Goal: Task Accomplishment & Management: Manage account settings

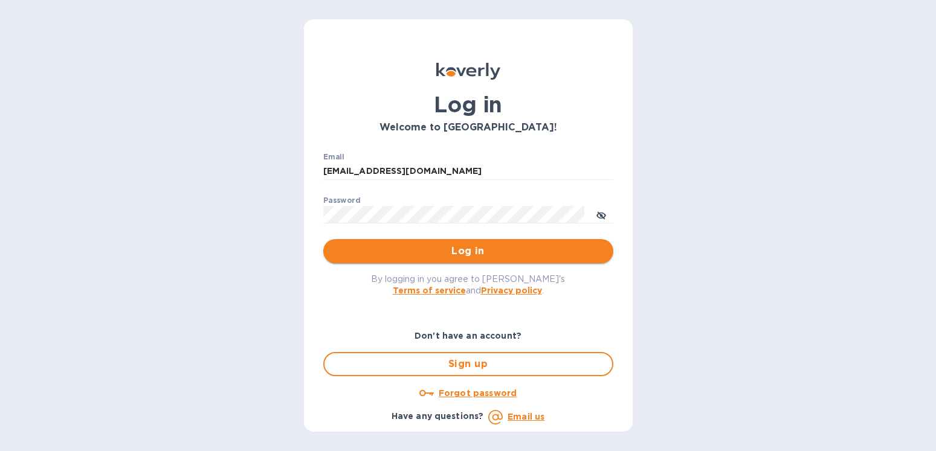
click at [473, 256] on span "Log in" at bounding box center [468, 251] width 271 height 15
type input "[EMAIL_ADDRESS][DOMAIN_NAME]"
click at [473, 252] on span "Log in" at bounding box center [468, 251] width 271 height 15
type input "[EMAIL_ADDRESS][DOMAIN_NAME]"
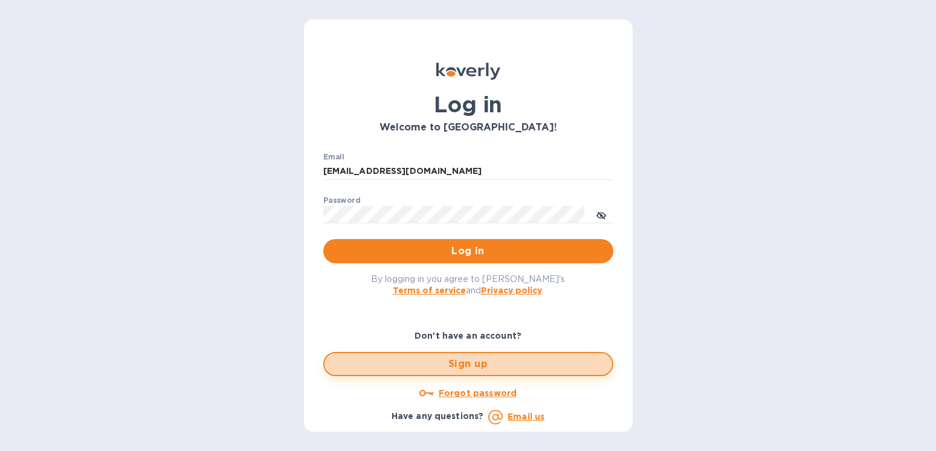
click at [476, 365] on span "Sign up" at bounding box center [468, 364] width 268 height 15
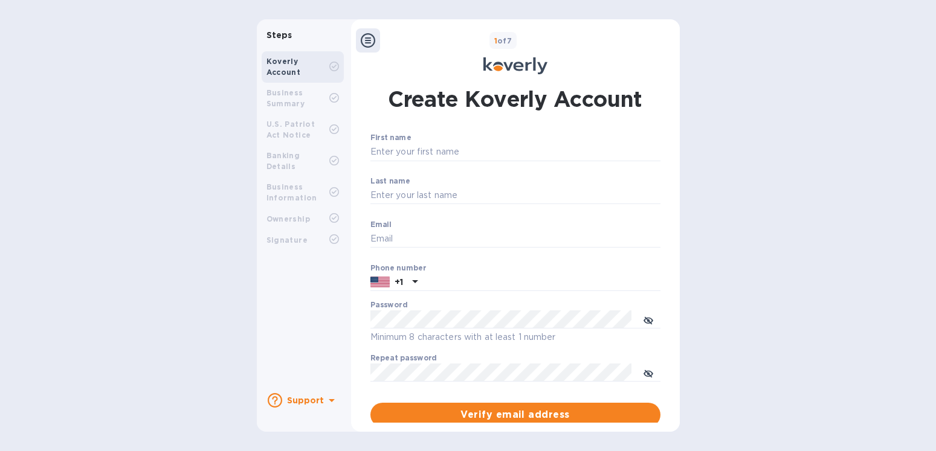
type input "[EMAIL_ADDRESS][DOMAIN_NAME]"
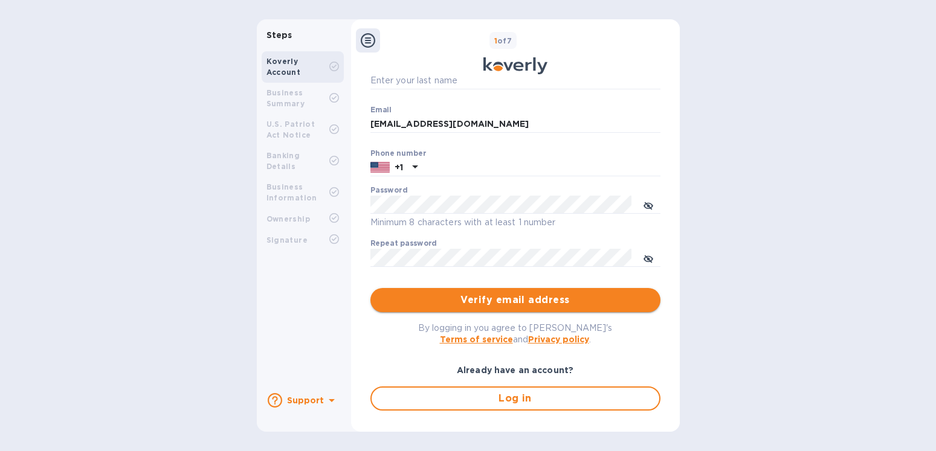
scroll to position [138, 0]
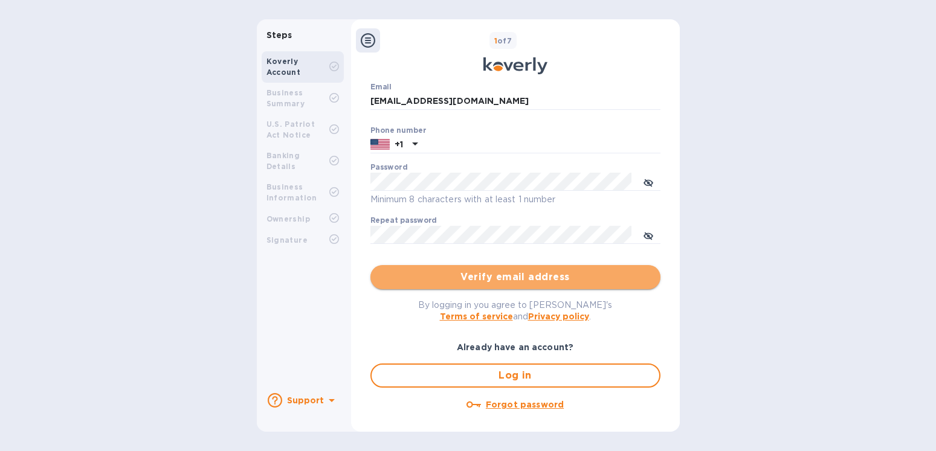
click at [517, 279] on span "Verify email address" at bounding box center [515, 277] width 271 height 15
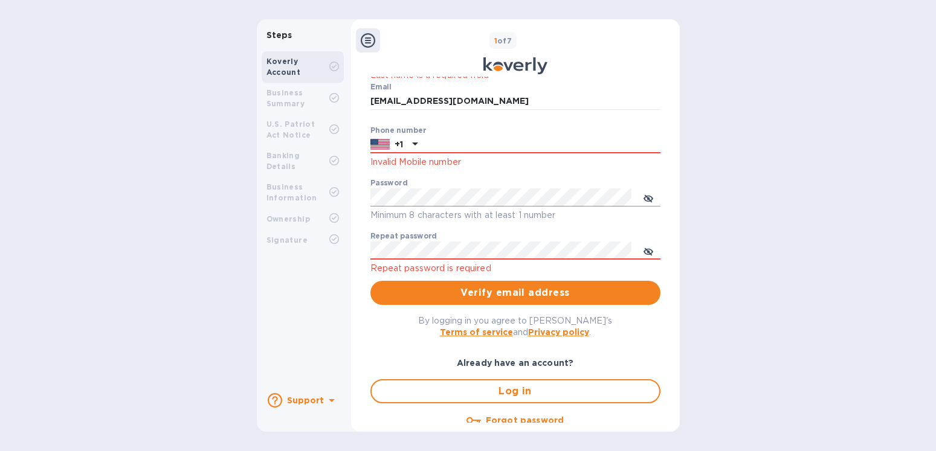
click at [644, 196] on icon "toggle password visibility" at bounding box center [647, 198] width 7 height 7
click at [647, 199] on icon "toggle password visibility" at bounding box center [648, 199] width 3 height 3
click at [644, 199] on icon "toggle password visibility" at bounding box center [647, 198] width 7 height 7
click at [644, 250] on icon "toggle password visibility" at bounding box center [647, 251] width 7 height 7
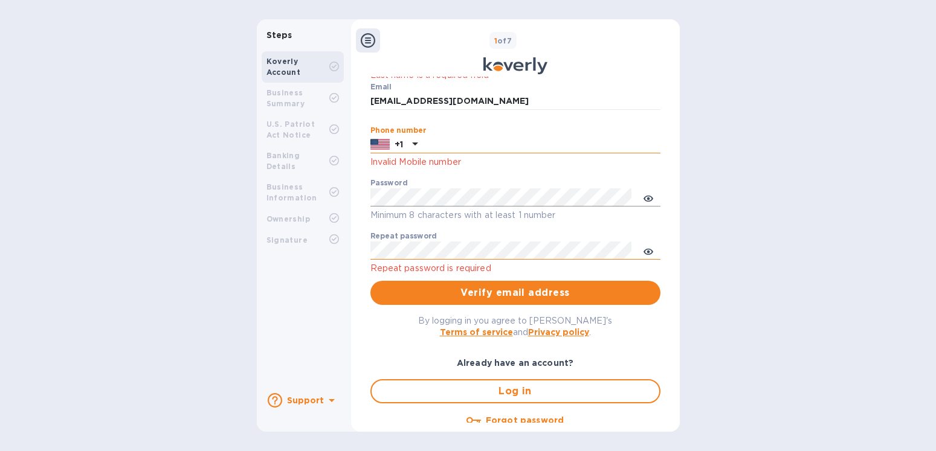
click at [451, 145] on input "text" at bounding box center [541, 145] width 238 height 18
click at [451, 146] on input "5082455044" at bounding box center [541, 145] width 238 height 18
type input "5"
click at [412, 145] on icon at bounding box center [415, 144] width 15 height 15
click at [435, 139] on input "text" at bounding box center [541, 145] width 238 height 18
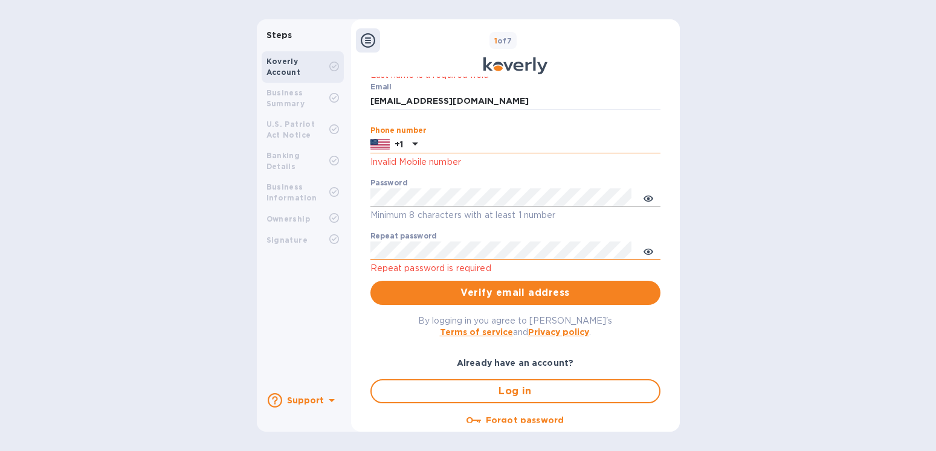
click at [433, 145] on input "text" at bounding box center [541, 145] width 238 height 18
type input "5082455044"
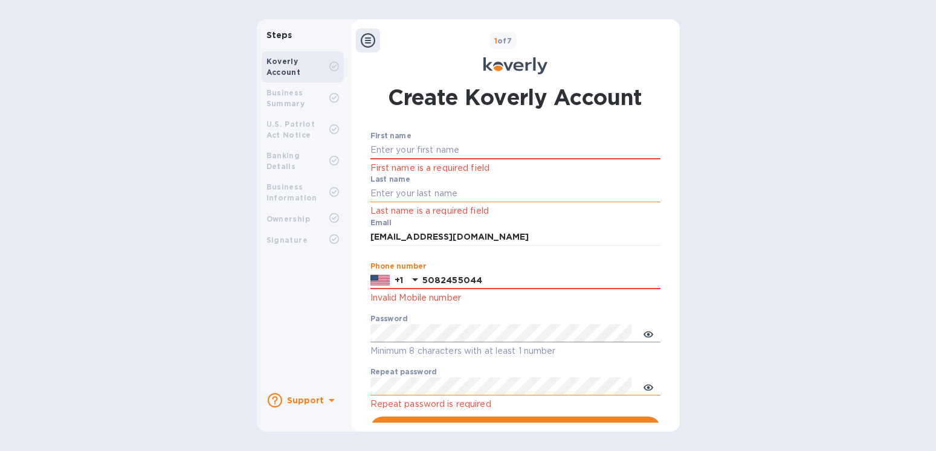
scroll to position [0, 0]
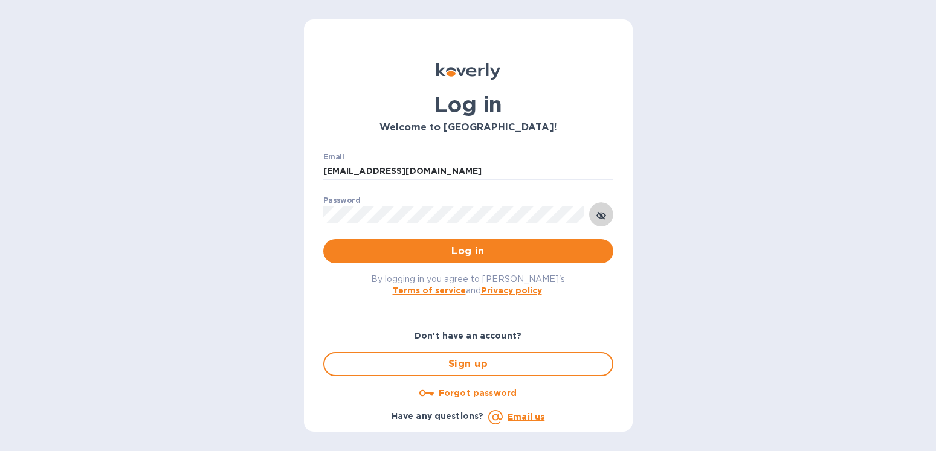
click at [599, 216] on icon "toggle password visibility" at bounding box center [601, 216] width 10 height 10
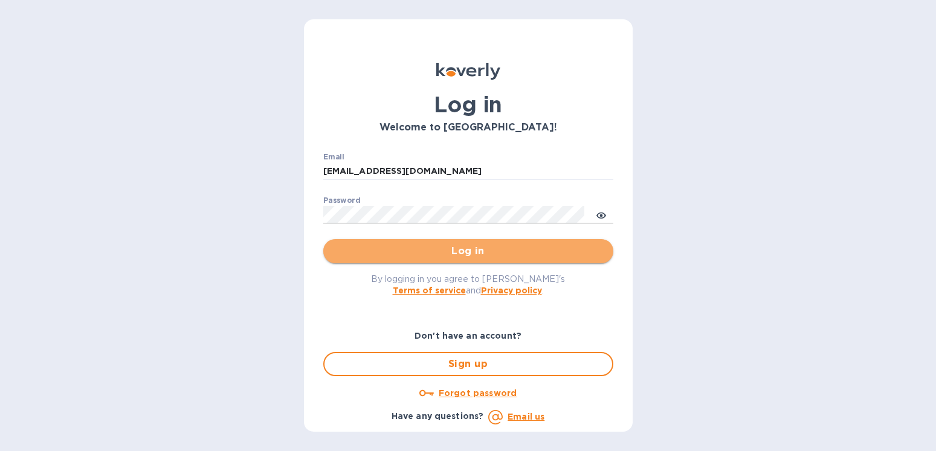
click at [465, 250] on span "Log in" at bounding box center [468, 251] width 271 height 15
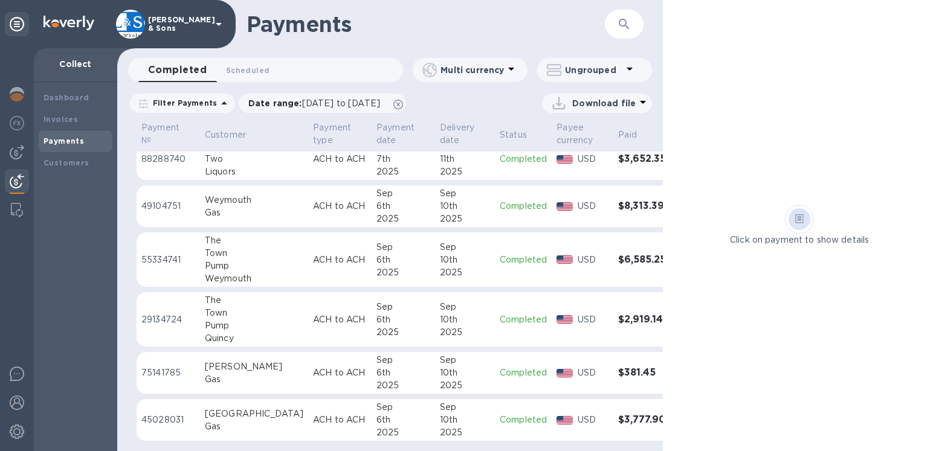
scroll to position [1590, 0]
click at [84, 165] on b "Customers" at bounding box center [67, 162] width 46 height 9
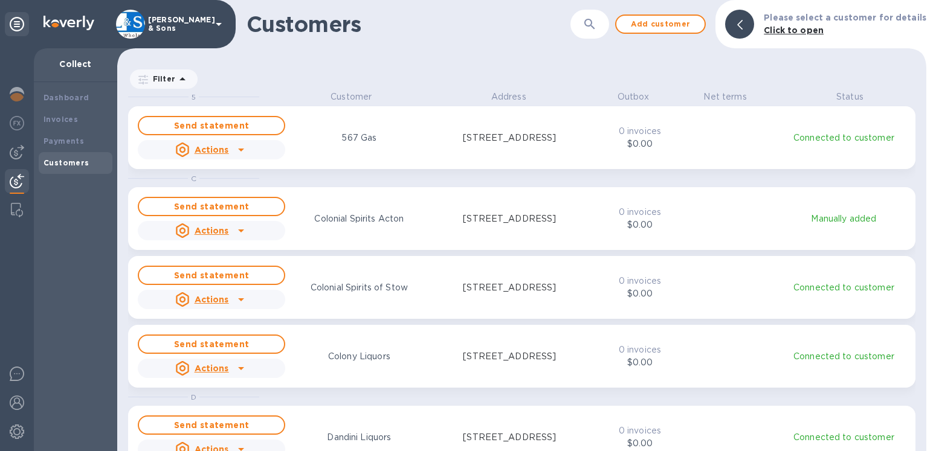
scroll to position [350, 799]
click at [743, 19] on span at bounding box center [739, 24] width 5 height 11
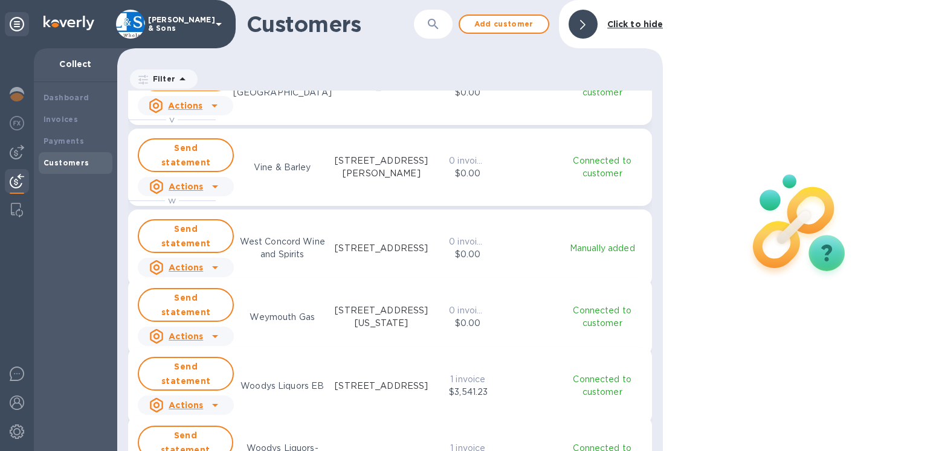
scroll to position [1960, 0]
